Goal: Task Accomplishment & Management: Manage account settings

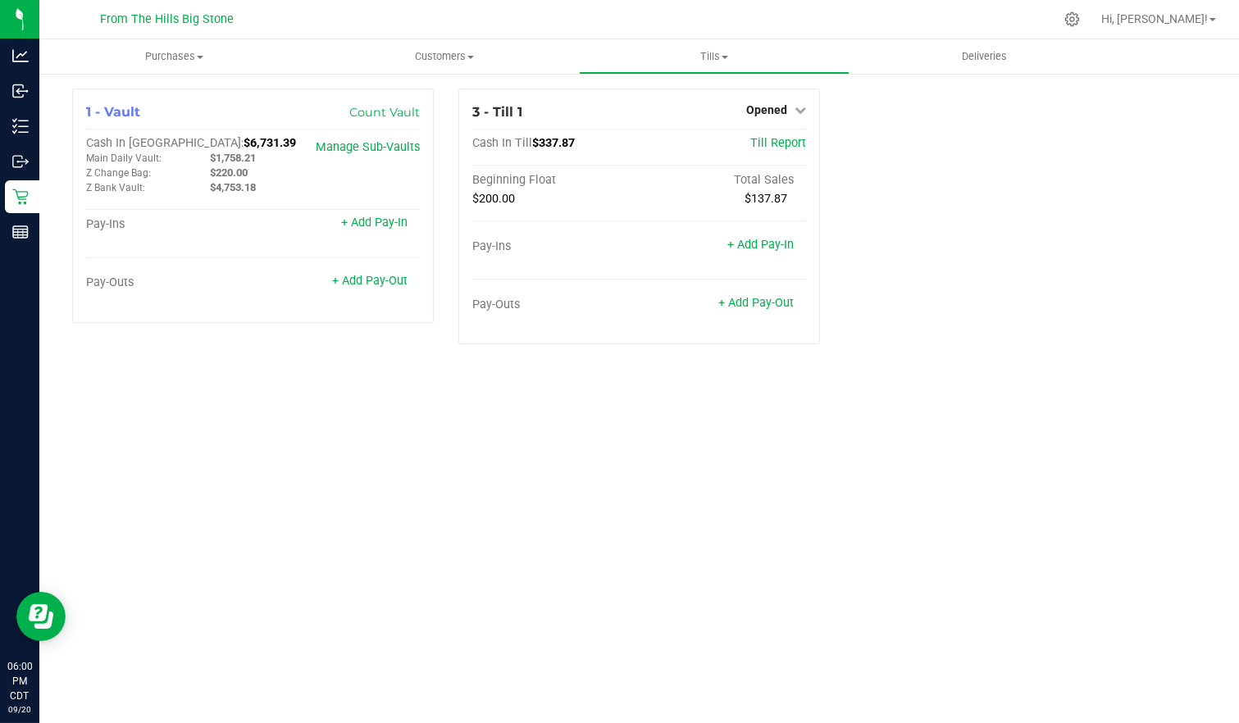
click at [767, 108] on span "Opened" at bounding box center [766, 109] width 41 height 13
click at [759, 144] on link "Close Till" at bounding box center [769, 144] width 44 height 13
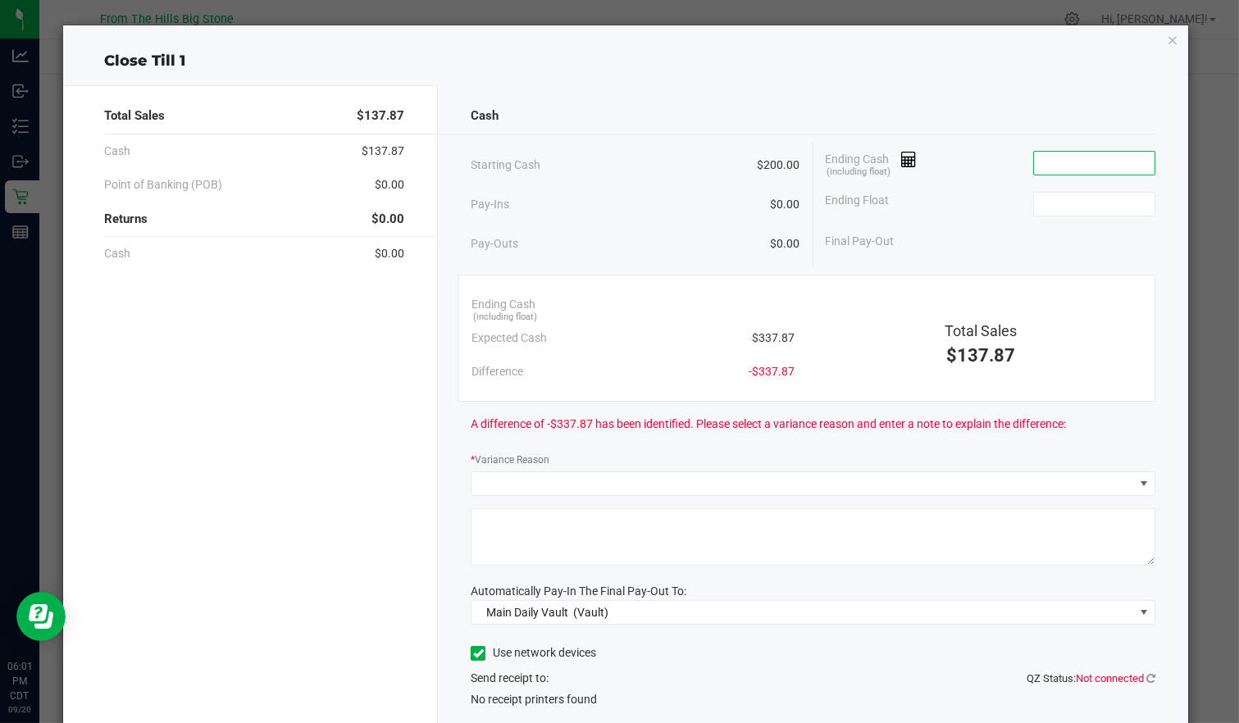
click at [1054, 164] on input at bounding box center [1094, 163] width 121 height 23
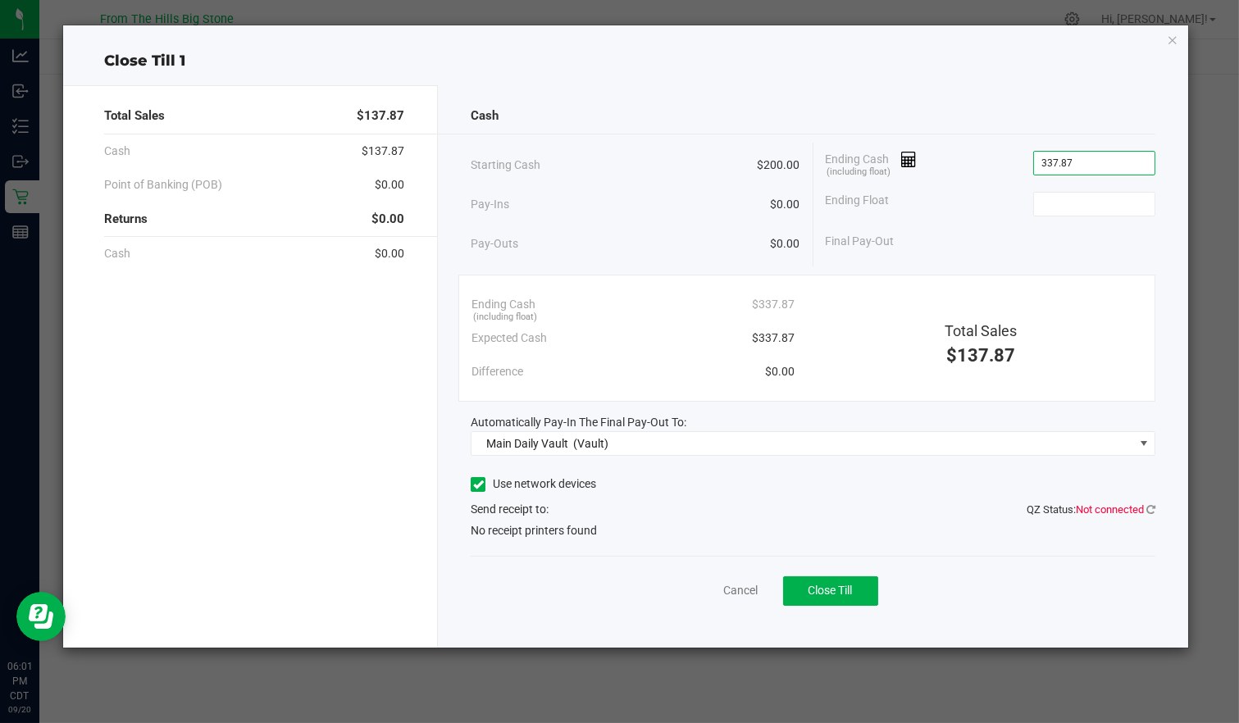
type input "$337.87"
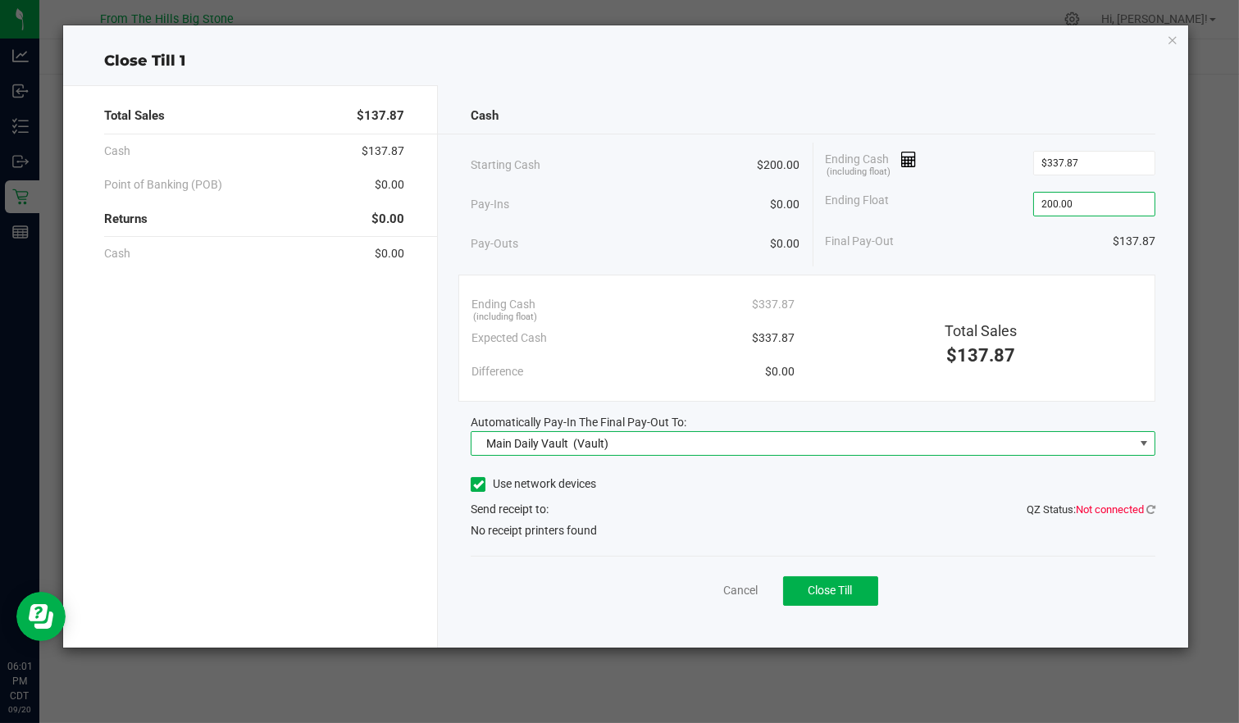
type input "$200.00"
click at [476, 485] on icon at bounding box center [478, 485] width 11 height 0
click at [0, 0] on input "Use network devices" at bounding box center [0, 0] width 0 height 0
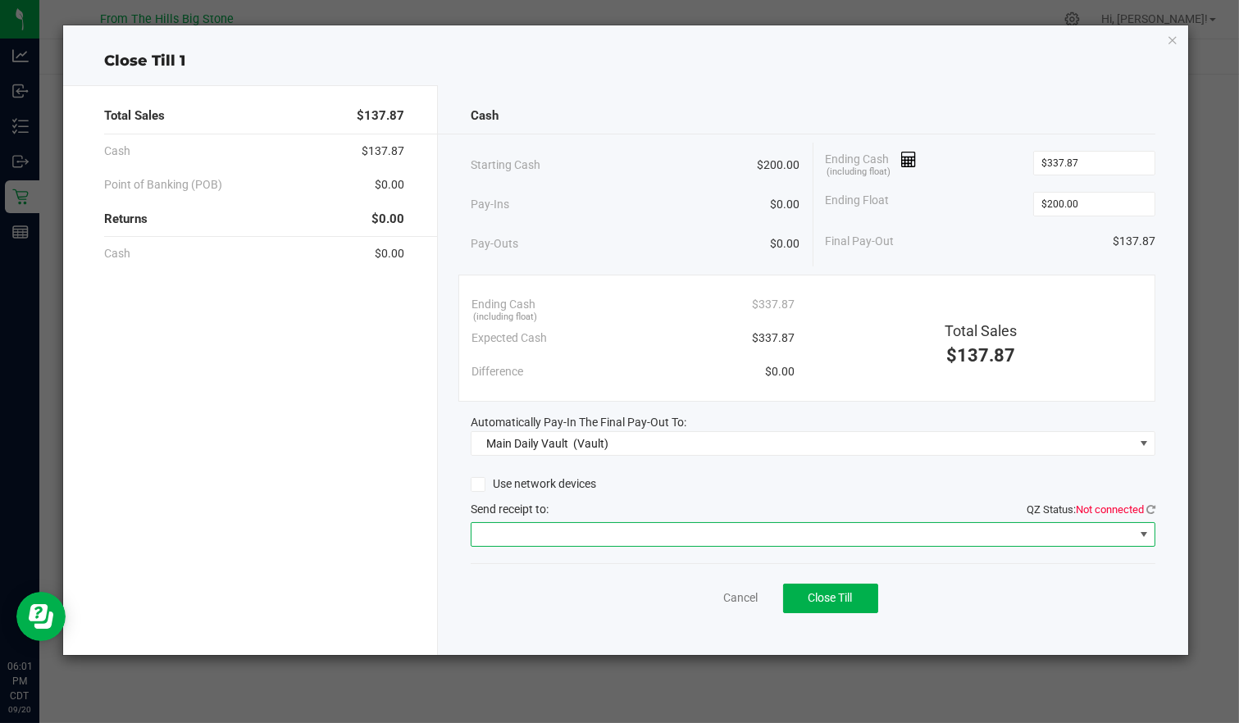
click at [506, 533] on span at bounding box center [802, 534] width 662 height 23
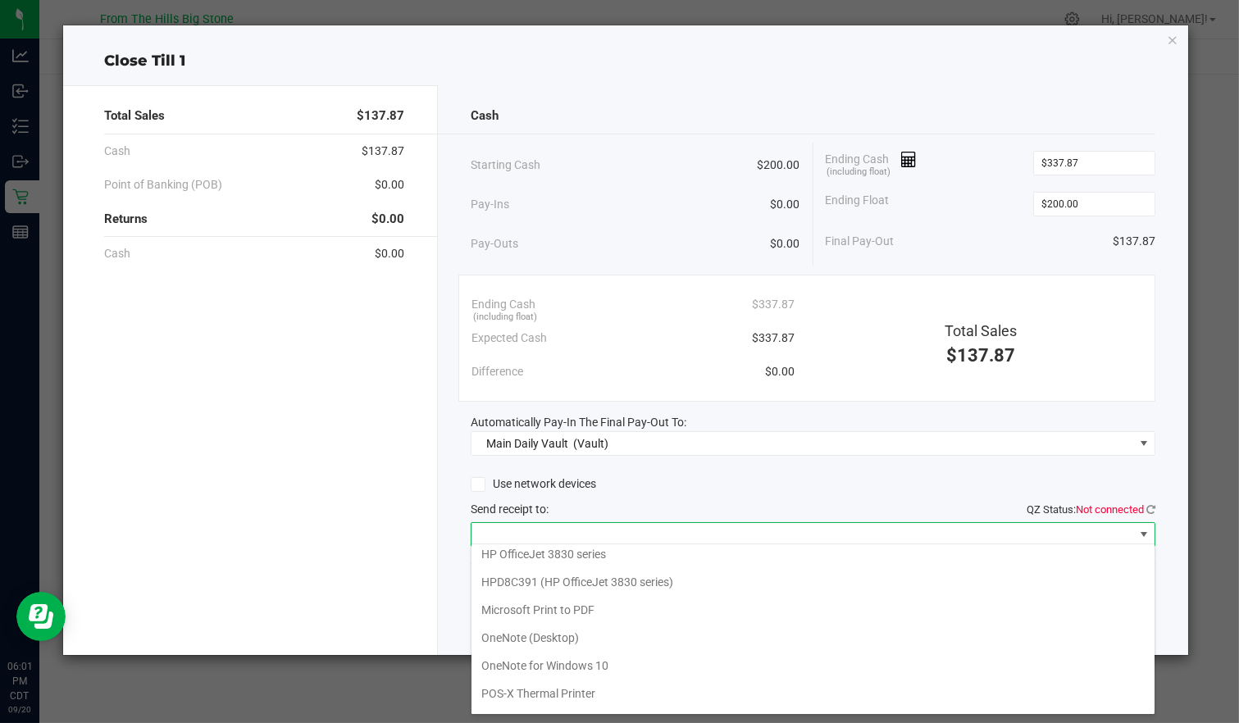
scroll to position [80, 0]
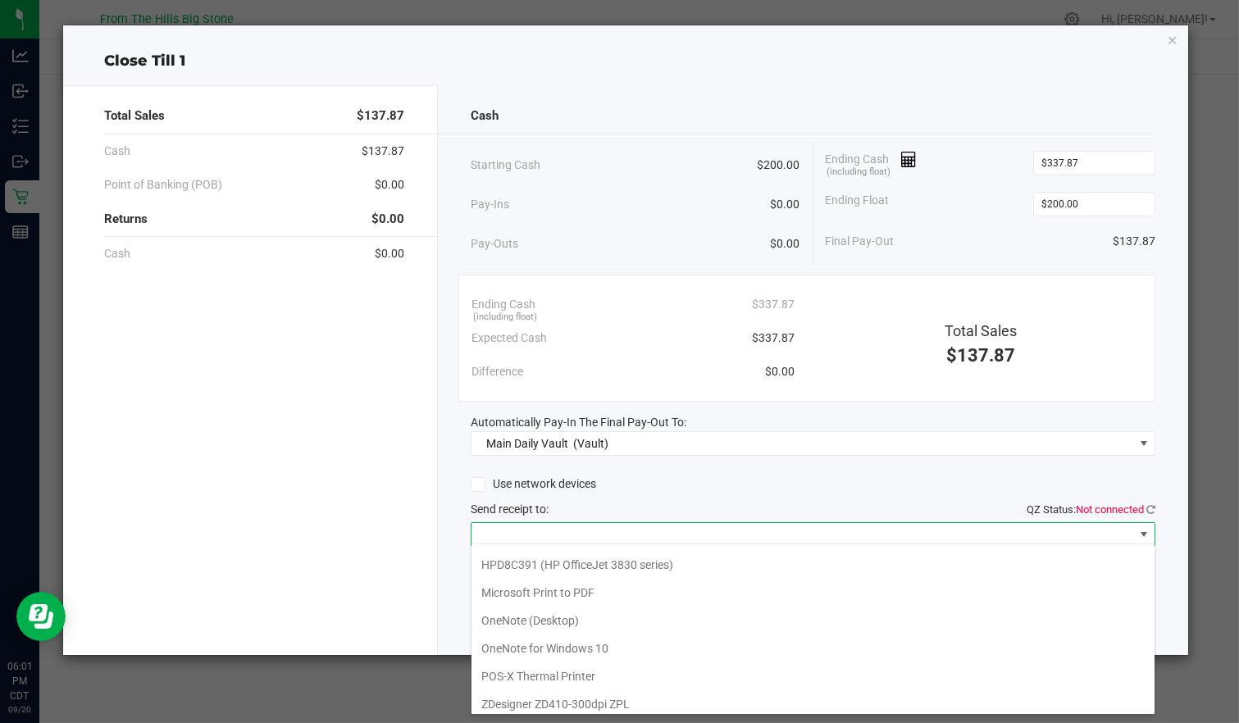
click at [531, 669] on Printer "POS-X Thermal Printer" at bounding box center [812, 676] width 683 height 28
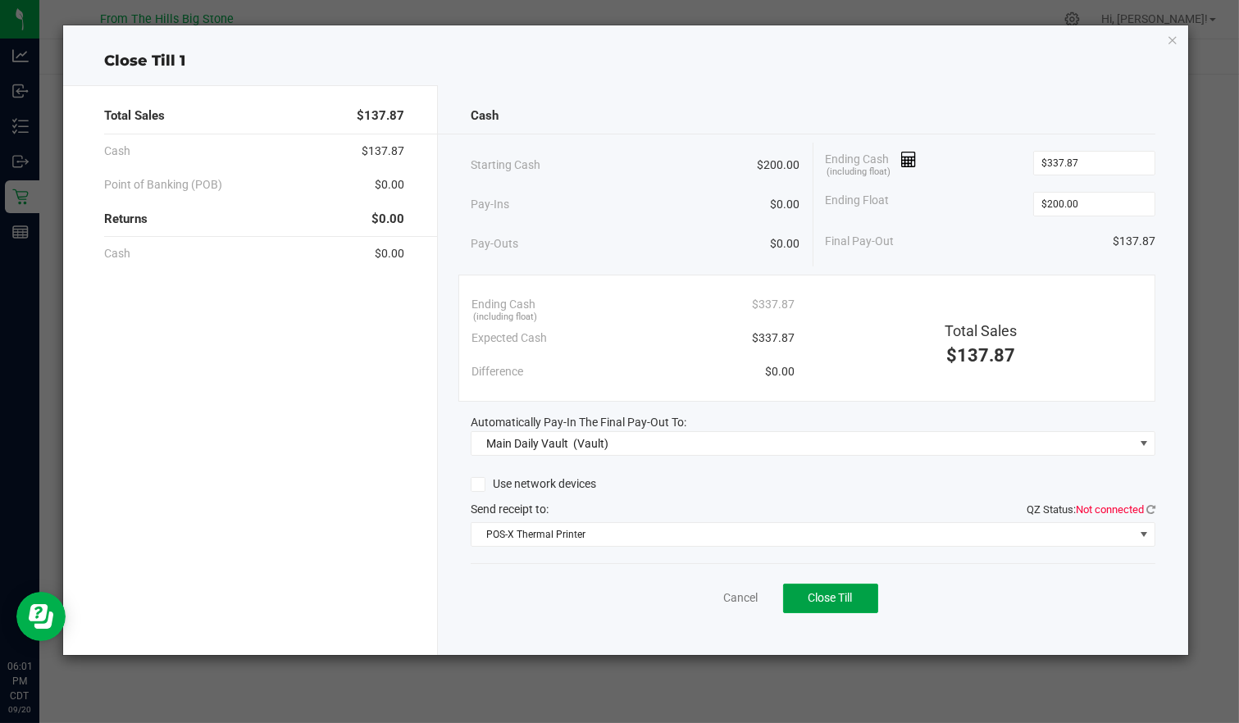
click at [860, 592] on button "Close Till" at bounding box center [830, 599] width 95 height 30
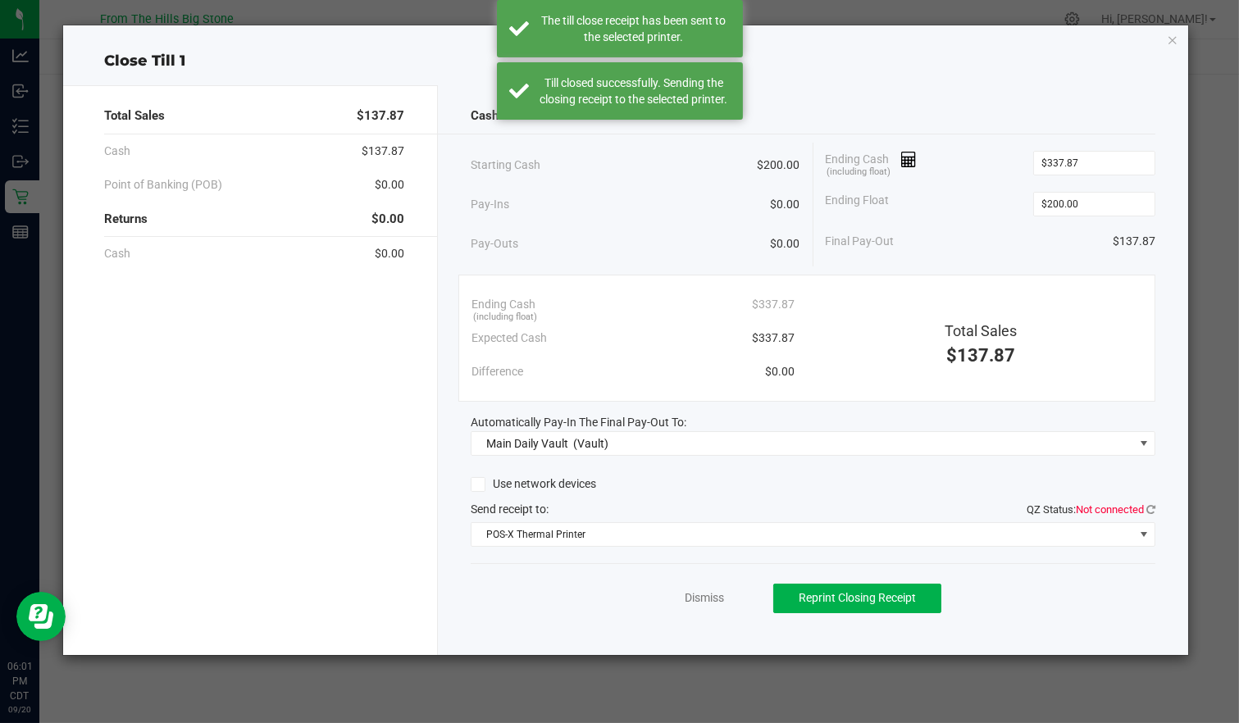
click at [1172, 39] on icon "button" at bounding box center [1172, 40] width 11 height 20
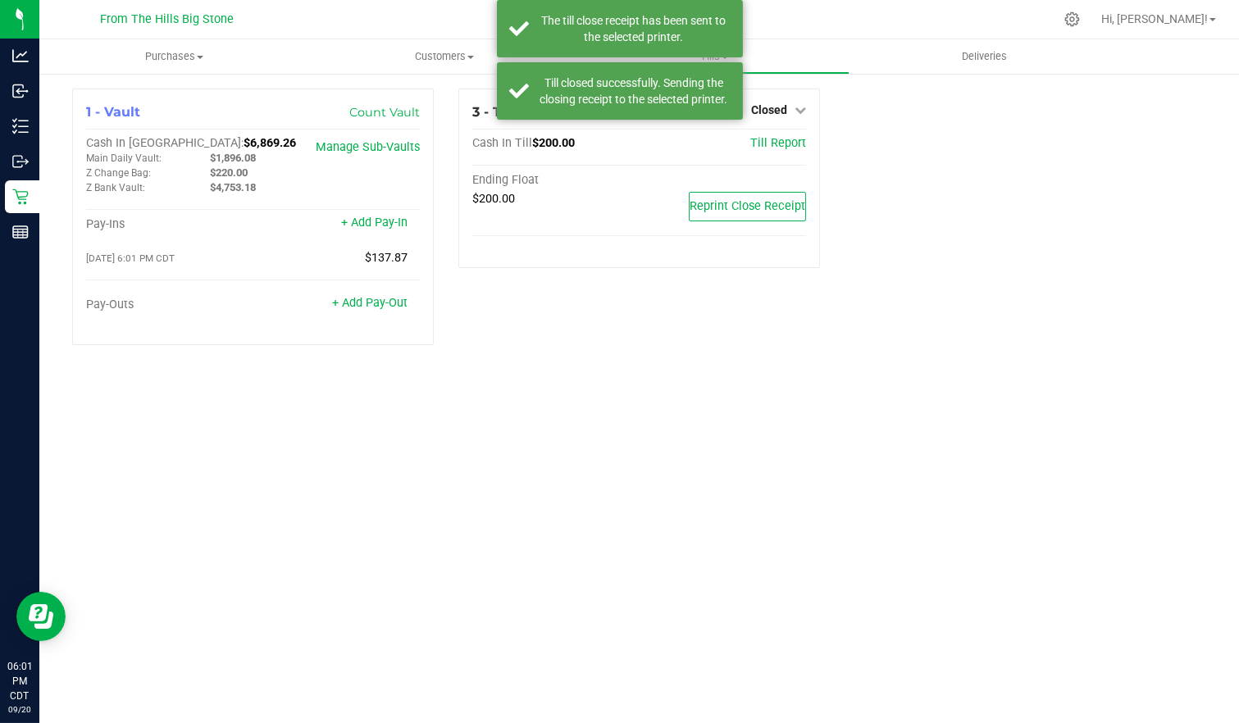
click at [822, 362] on div "1 - Vault Count Vault Cash In Vault: $6,869.26 Main Daily Vault: $1,896.08 Z Ch…" at bounding box center [639, 223] width 1200 height 303
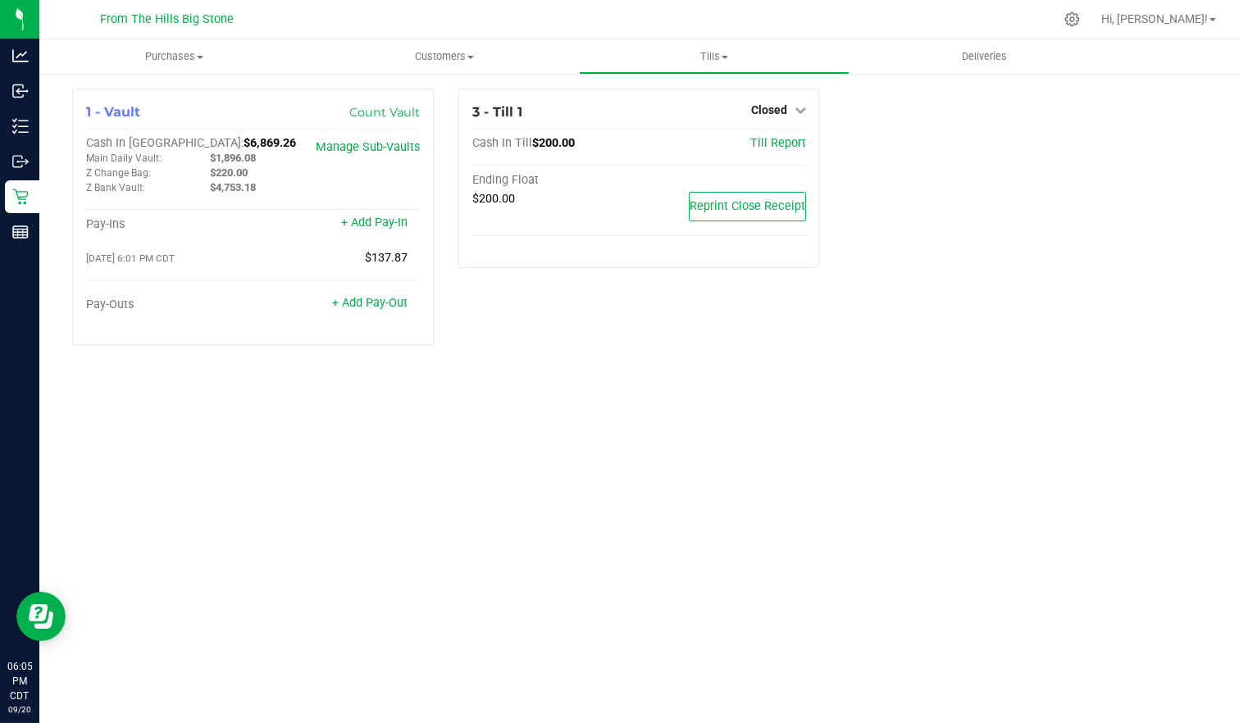
click at [353, 147] on link "Manage Sub-Vaults" at bounding box center [368, 147] width 104 height 14
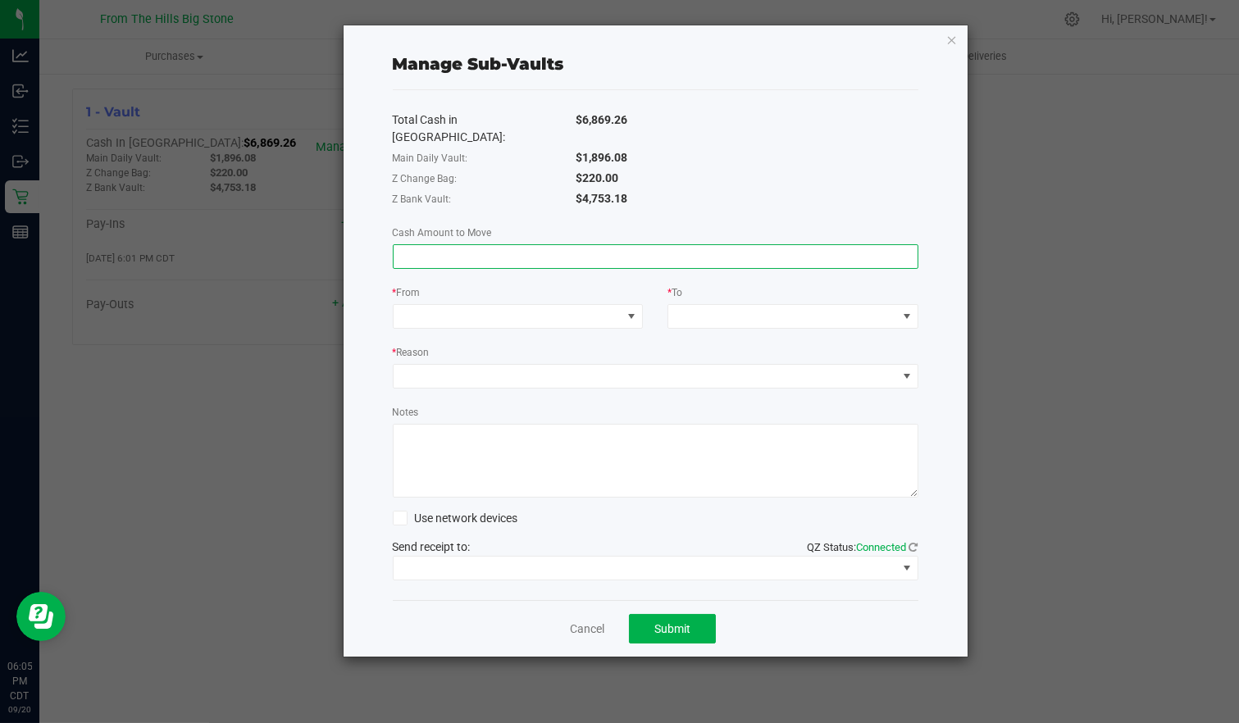
click at [555, 245] on input at bounding box center [656, 256] width 524 height 23
type input "$1,896.00"
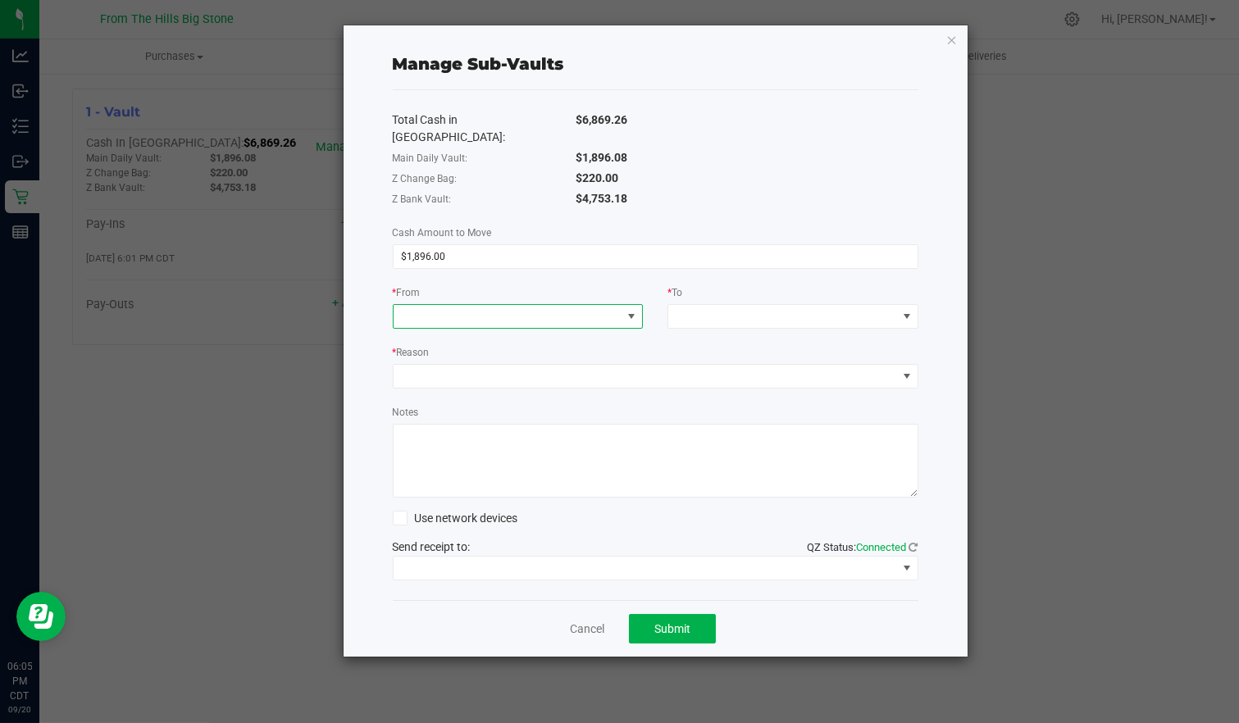
click at [549, 305] on span at bounding box center [508, 316] width 229 height 23
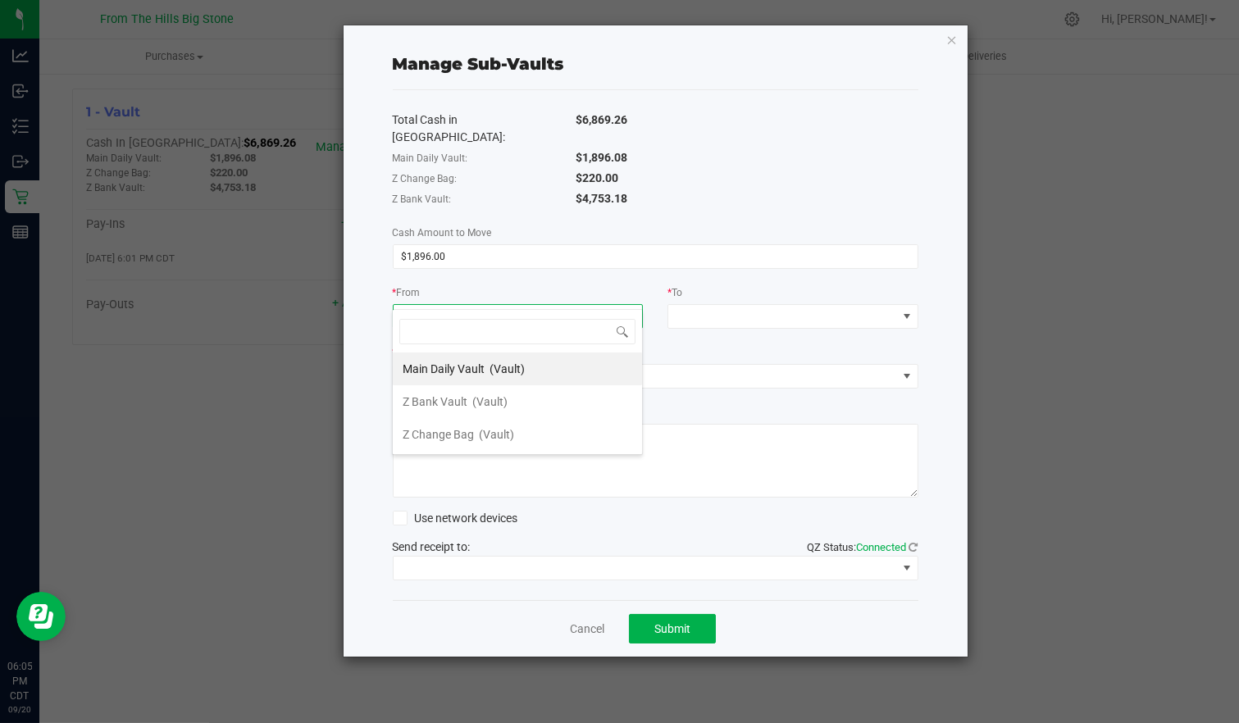
scroll to position [24, 251]
click at [554, 370] on li "Main Daily Vault (Vault)" at bounding box center [517, 369] width 249 height 33
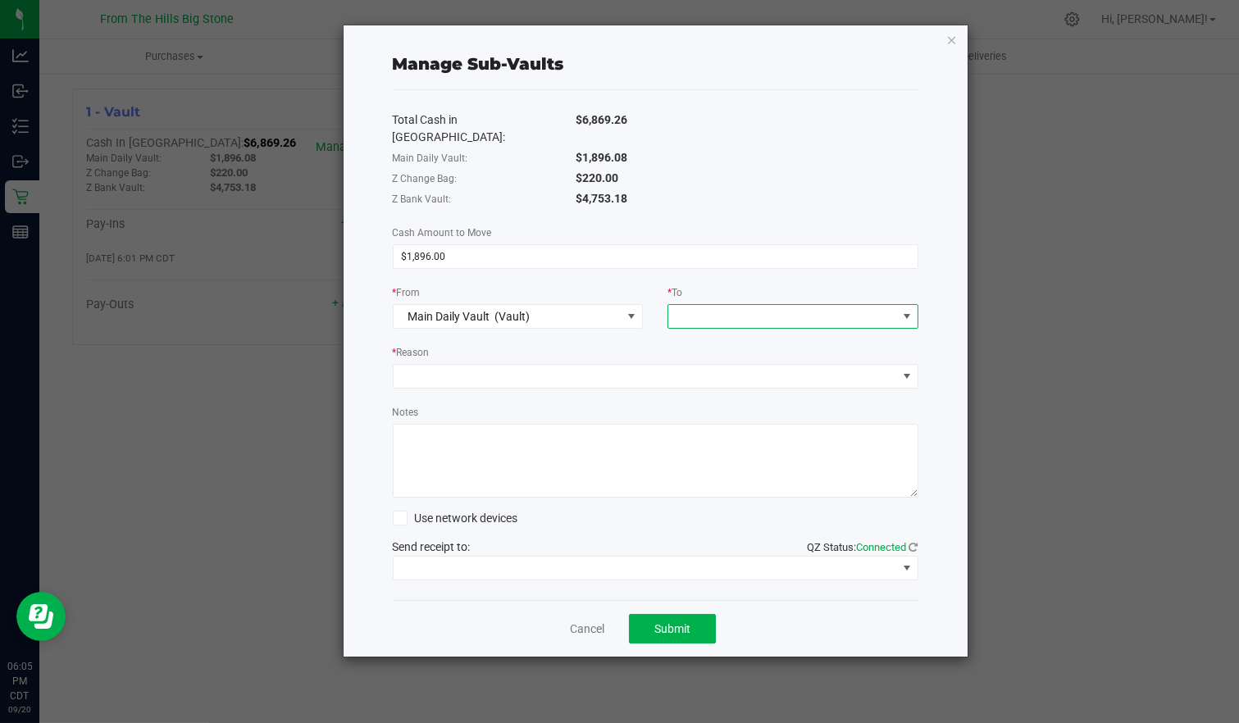
click at [775, 305] on span at bounding box center [782, 316] width 229 height 23
click at [777, 371] on span "(Vault)" at bounding box center [765, 368] width 35 height 13
click at [587, 365] on span at bounding box center [645, 376] width 503 height 23
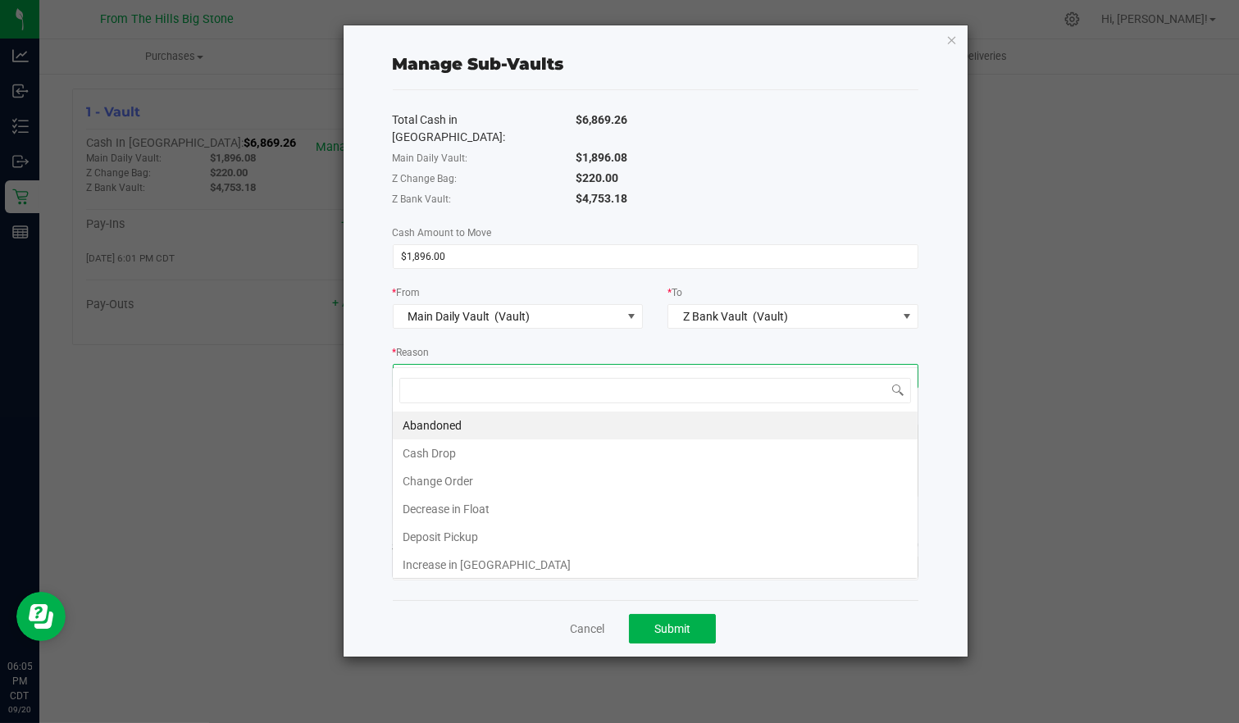
scroll to position [24, 526]
click at [579, 458] on li "Cash Drop" at bounding box center [655, 453] width 525 height 28
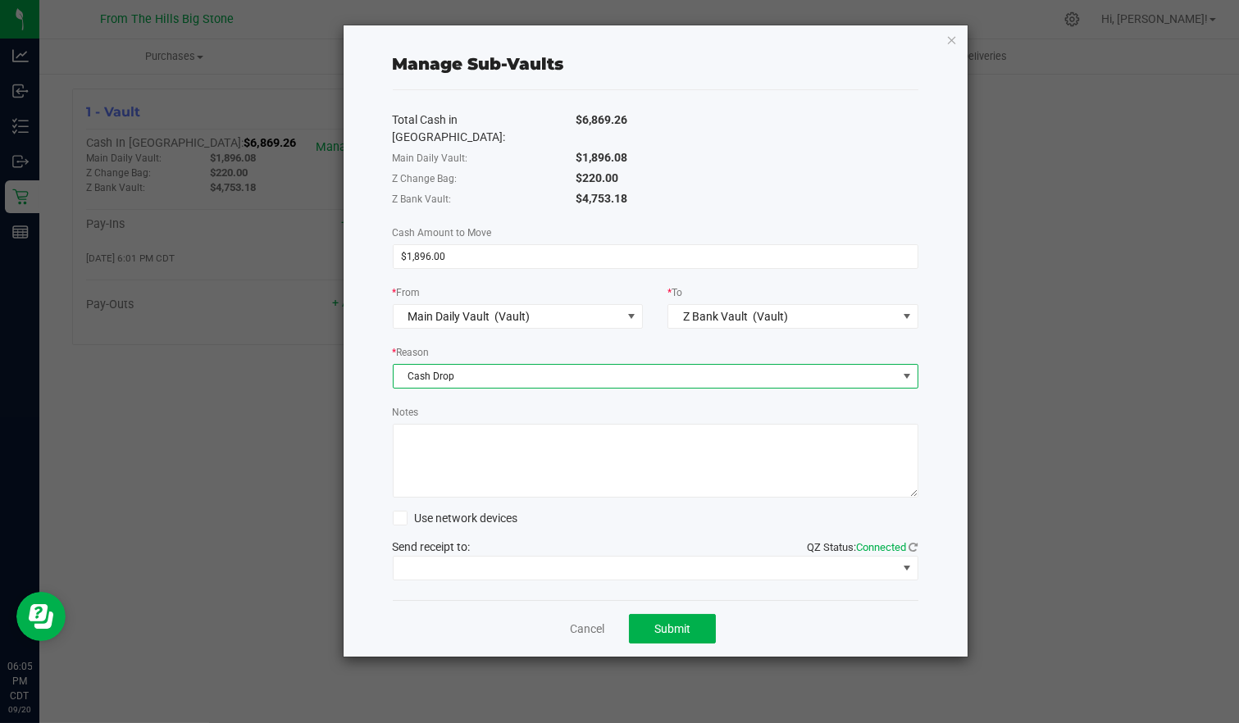
click at [526, 452] on textarea "Notes" at bounding box center [656, 461] width 526 height 74
type textarea "Weekly drop 08/16-08/20-25"
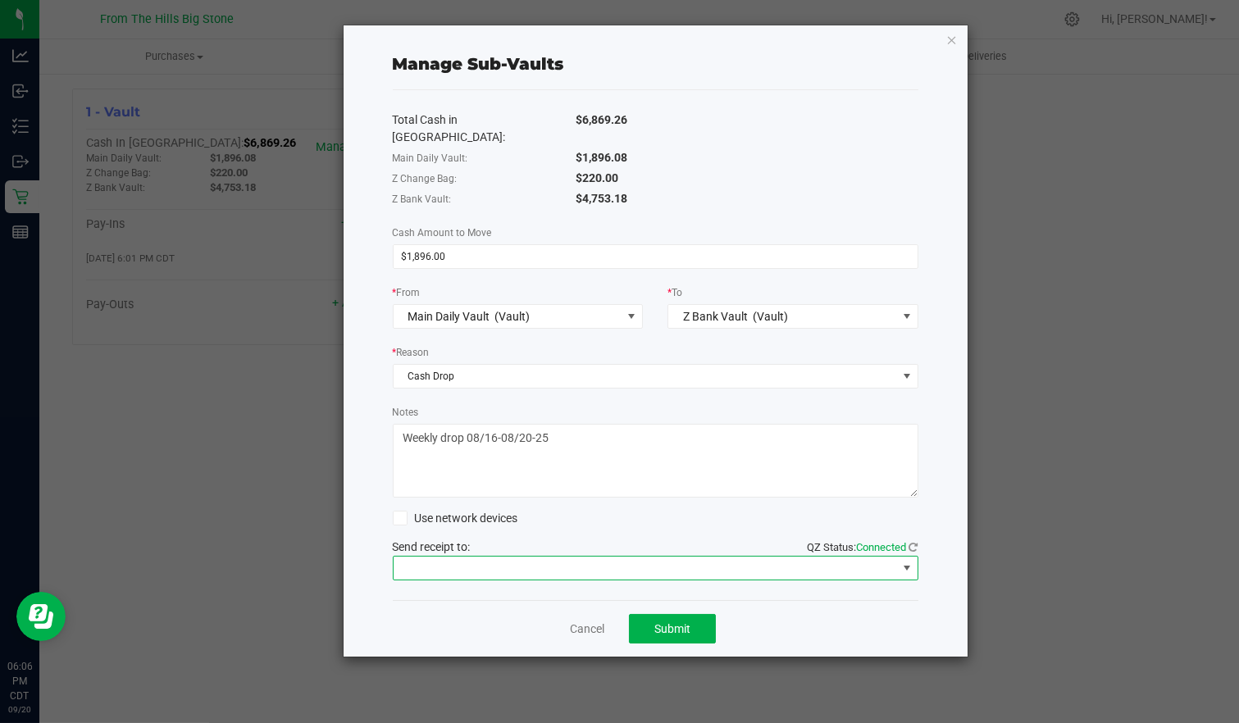
click at [589, 557] on span at bounding box center [645, 568] width 503 height 23
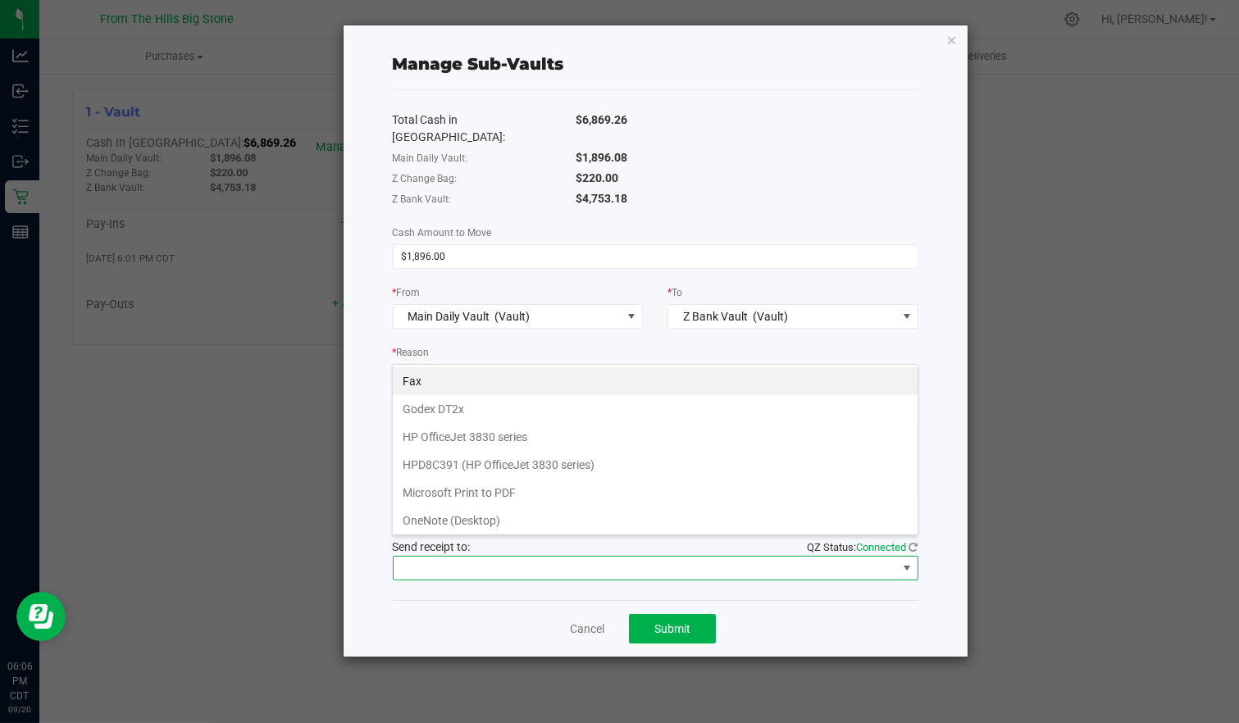
scroll to position [80, 0]
click at [572, 486] on Printer "POS-X Thermal Printer" at bounding box center [655, 497] width 525 height 28
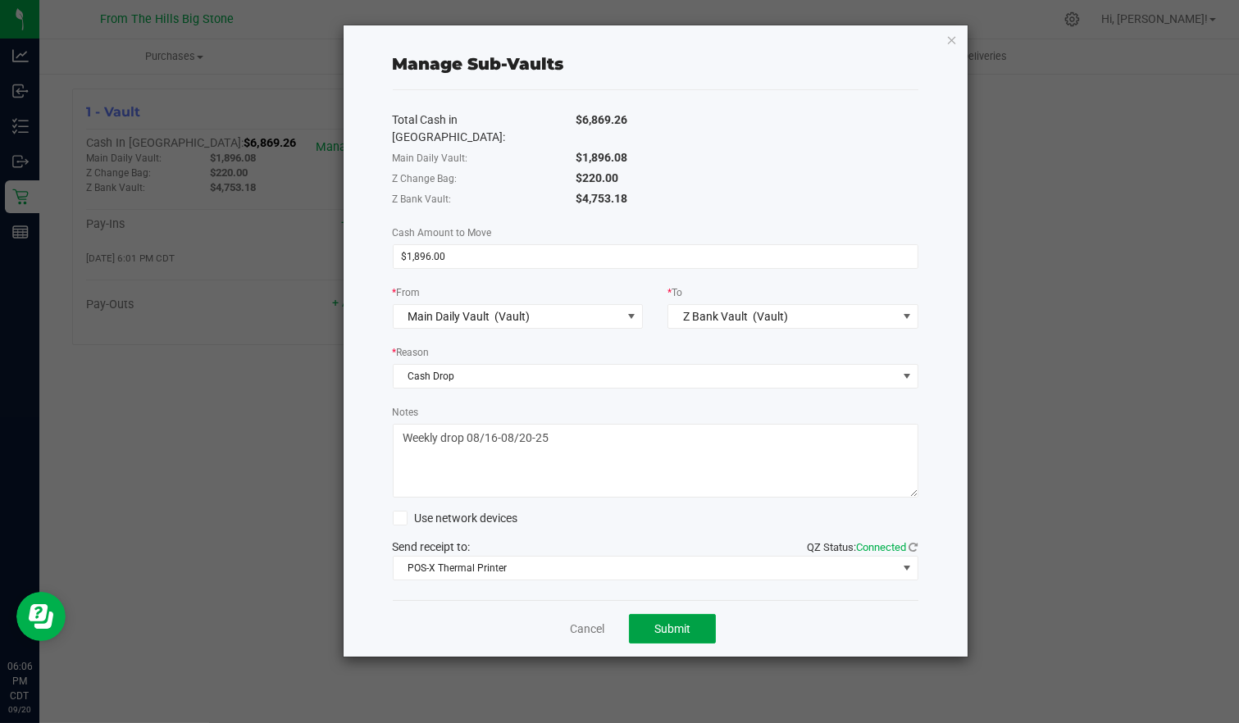
click at [660, 622] on span "Submit" at bounding box center [672, 628] width 36 height 13
click at [564, 621] on link "Dismiss" at bounding box center [566, 629] width 39 height 17
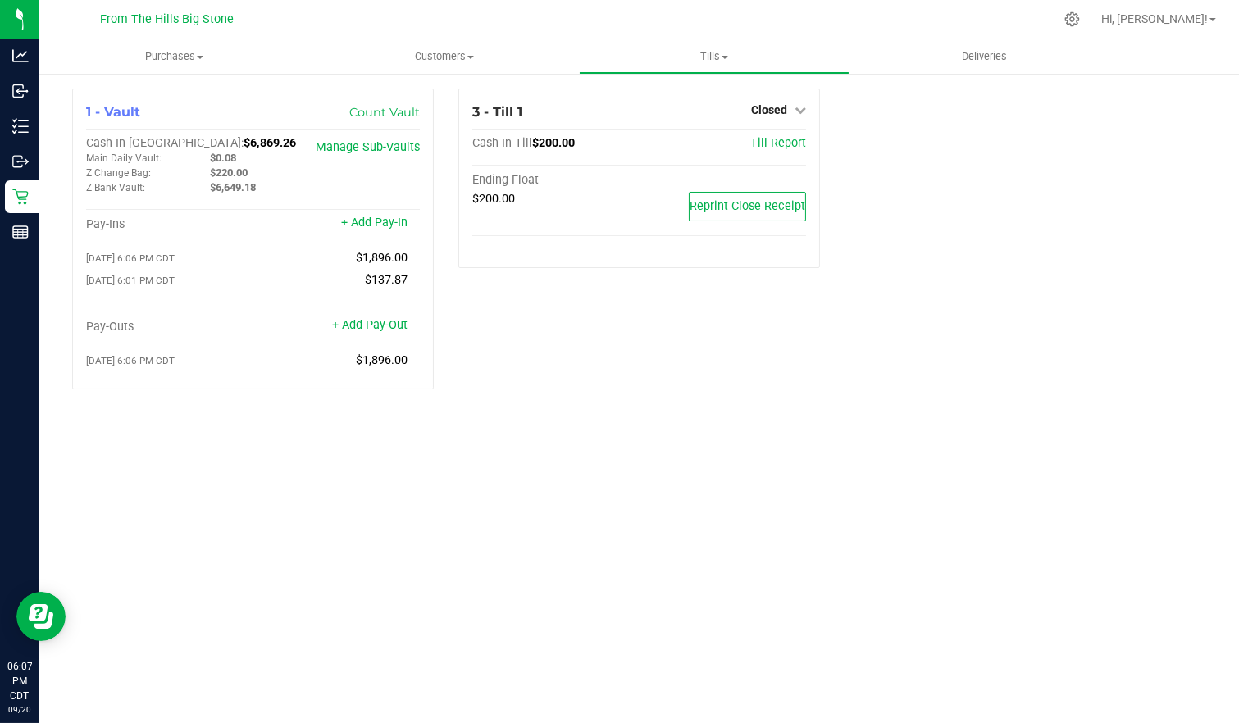
drag, startPoint x: 558, startPoint y: 645, endPoint x: 578, endPoint y: 687, distance: 46.2
